Goal: Task Accomplishment & Management: Complete application form

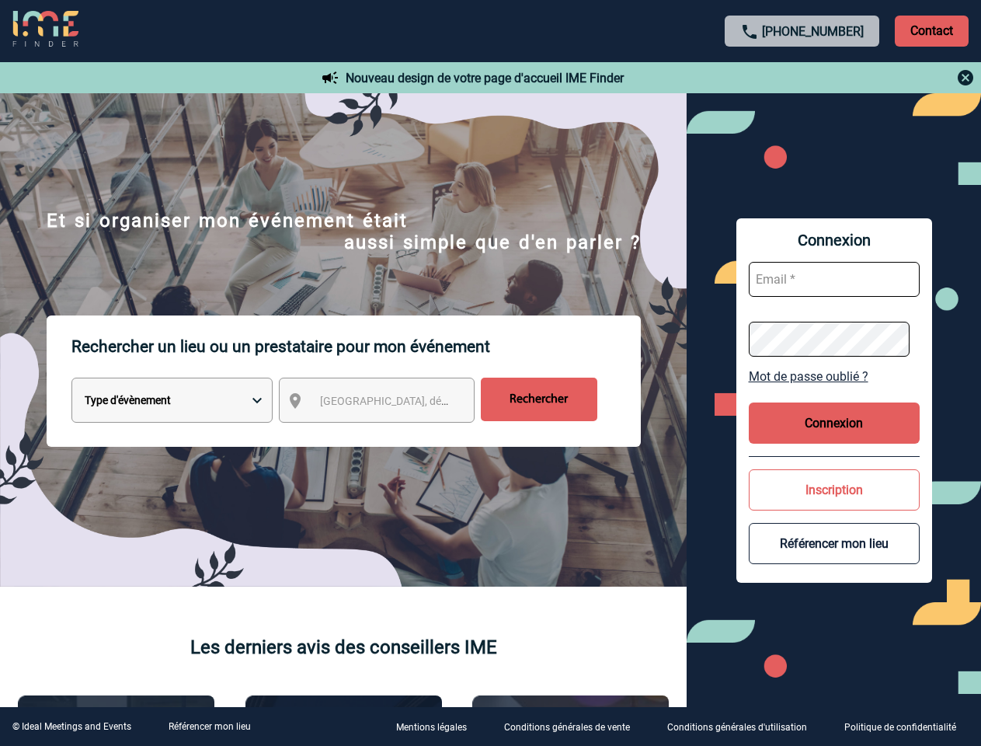
click at [490, 373] on p "Rechercher un lieu ou un prestataire pour mon événement" at bounding box center [355, 346] width 569 height 62
click at [931, 30] on p "Contact" at bounding box center [932, 31] width 74 height 31
click at [228, 78] on div at bounding box center [114, 87] width 228 height 174
click at [391, 403] on div at bounding box center [487, 370] width 974 height 740
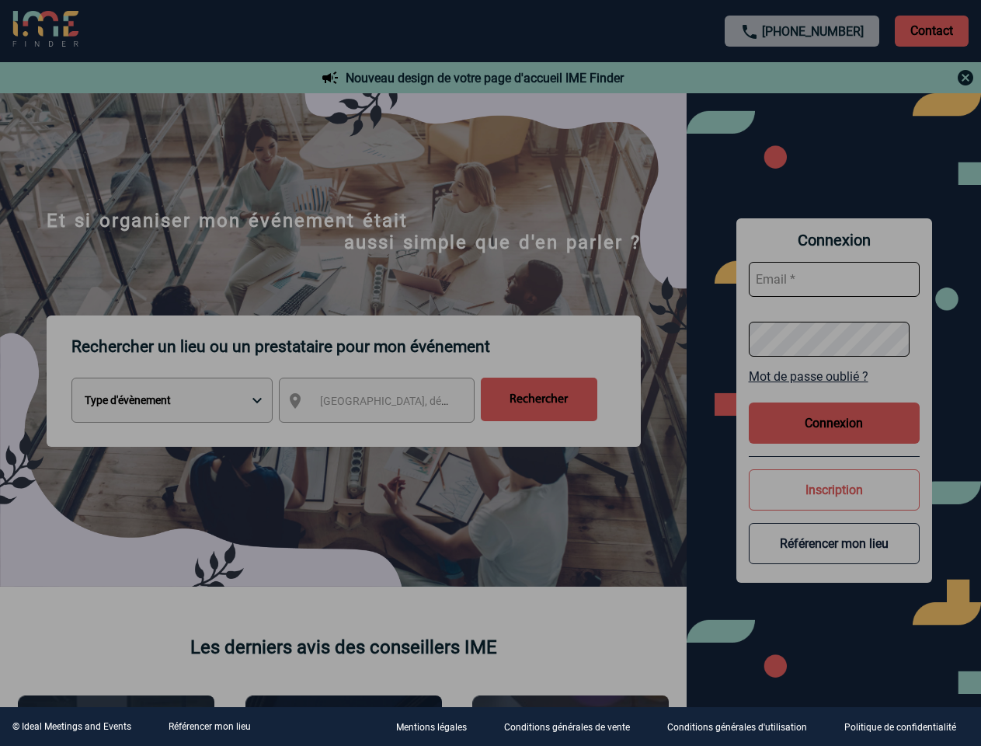
click at [834, 376] on div at bounding box center [490, 373] width 981 height 746
click at [834, 423] on div at bounding box center [490, 373] width 981 height 746
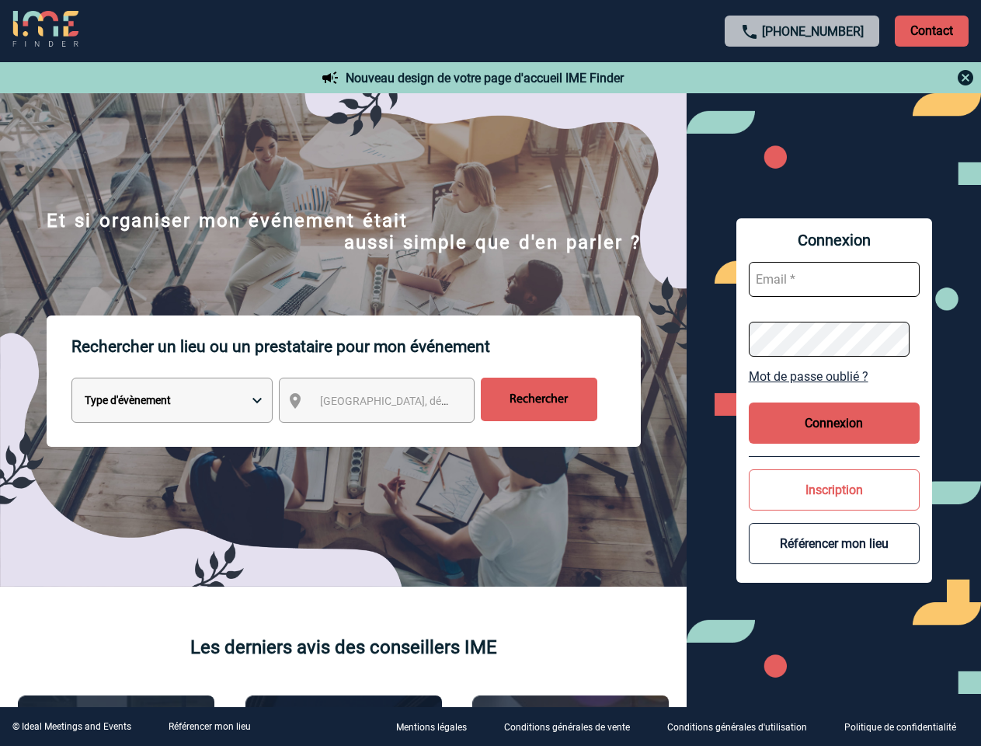
click at [834, 489] on button "Inscription" at bounding box center [834, 489] width 171 height 41
click at [834, 543] on button "Référencer mon lieu" at bounding box center [834, 543] width 171 height 41
click at [209, 726] on link "Référencer mon lieu" at bounding box center [210, 726] width 82 height 11
